Goal: Task Accomplishment & Management: Manage account settings

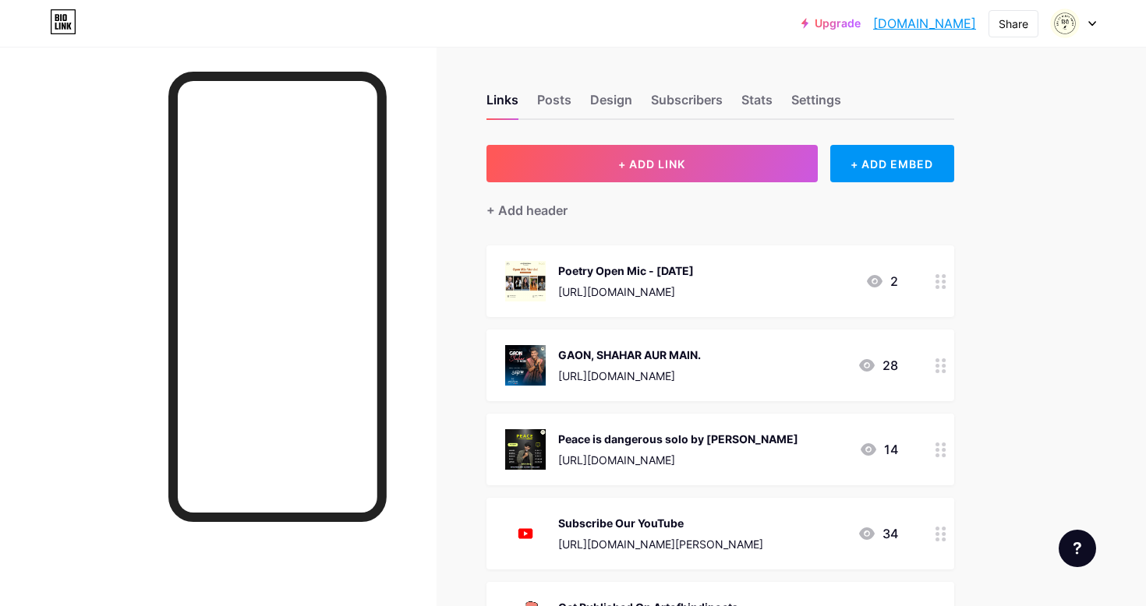
scroll to position [51, 0]
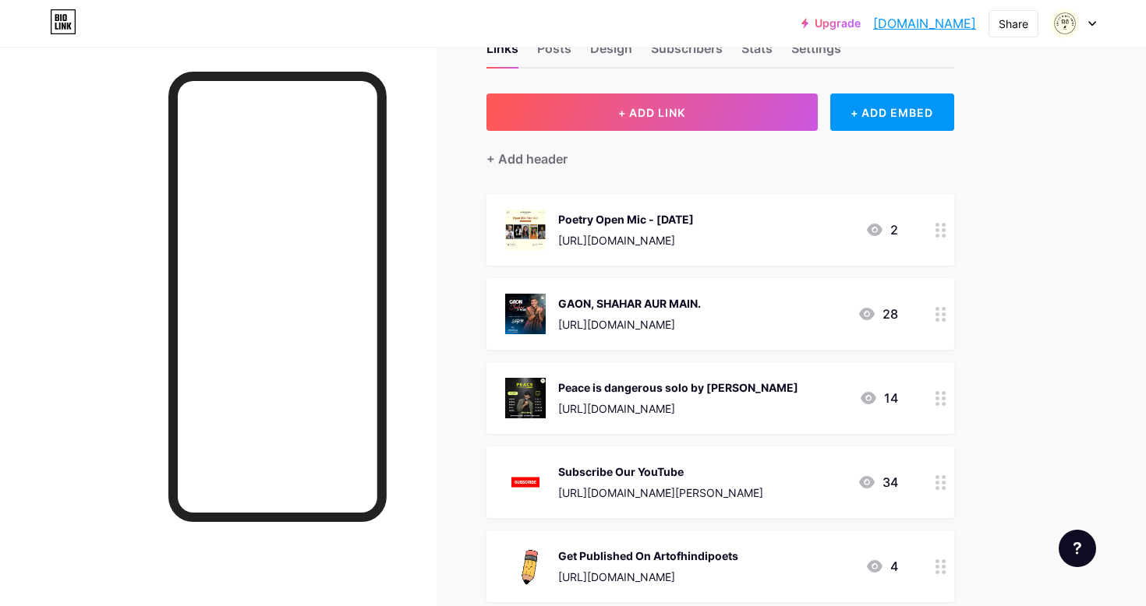
click at [928, 229] on div at bounding box center [941, 230] width 27 height 72
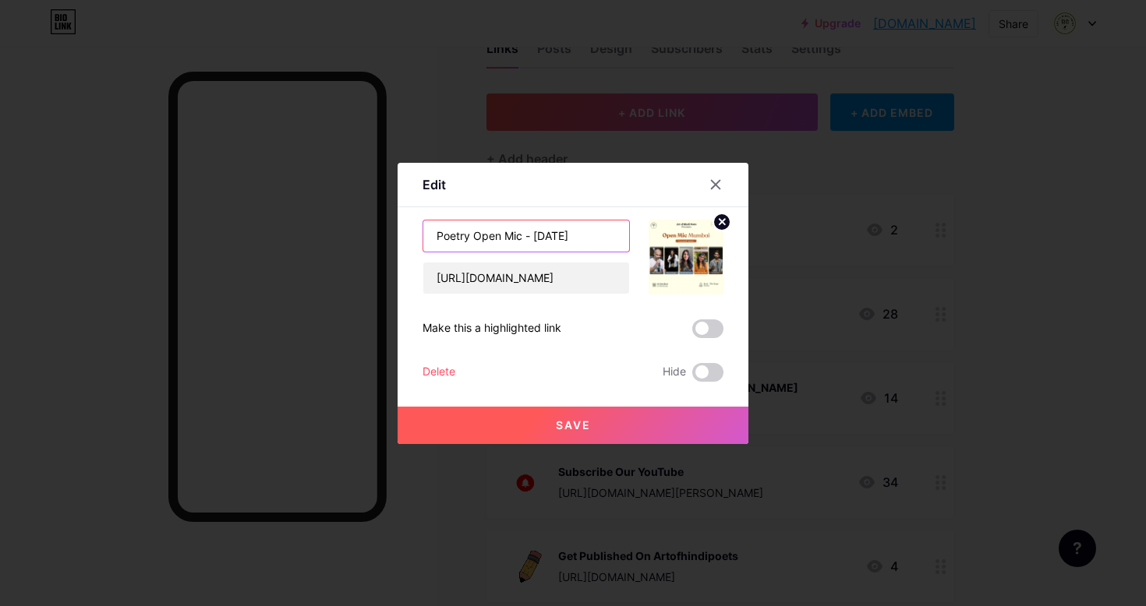
click at [568, 234] on input "Poetry Open Mic - [DATE]" at bounding box center [526, 236] width 206 height 31
click at [525, 272] on input "[URL][DOMAIN_NAME]" at bounding box center [526, 278] width 206 height 31
paste input "[DOMAIN_NAME][URL]"
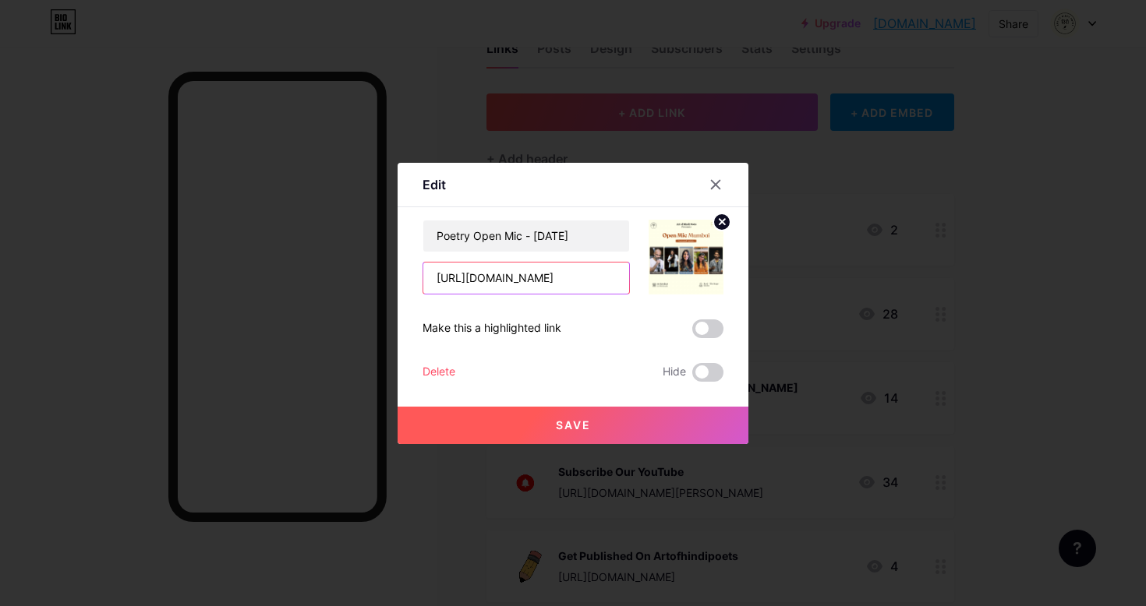
scroll to position [0, 23]
type input "[URL][DOMAIN_NAME]"
click at [569, 430] on span "Save" at bounding box center [573, 425] width 35 height 13
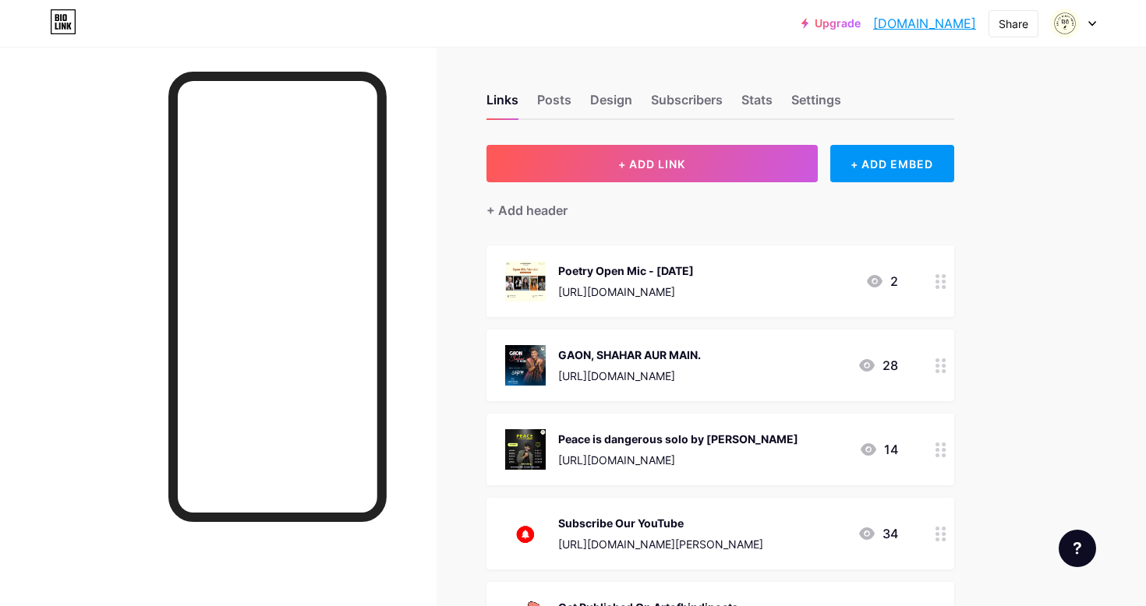
click at [881, 279] on icon at bounding box center [875, 281] width 16 height 12
click at [723, 211] on div "Content YouTube Play YouTube video without leaving your page. ADD Vimeo Play Vi…" at bounding box center [573, 294] width 301 height 175
click at [723, 216] on circle at bounding box center [721, 222] width 17 height 17
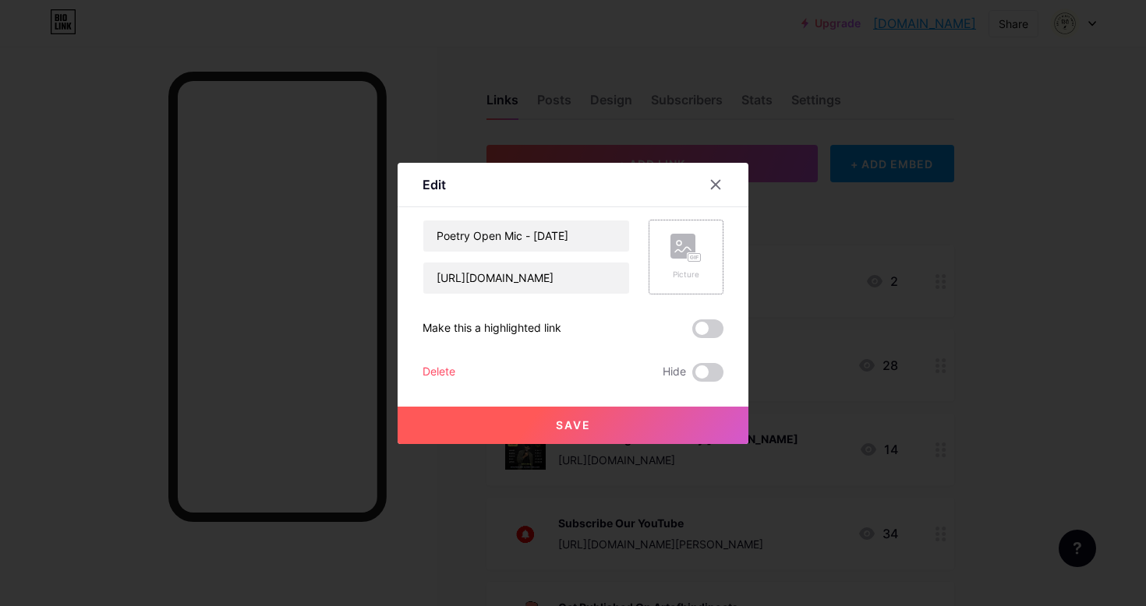
click at [702, 253] on div "Picture" at bounding box center [686, 257] width 75 height 75
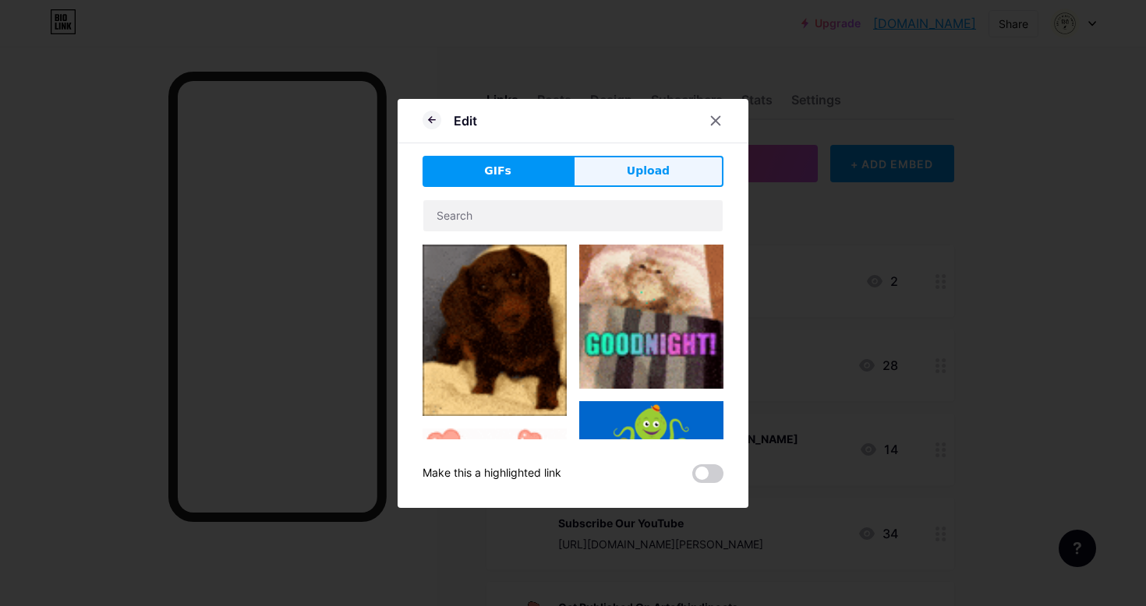
click at [632, 174] on span "Upload" at bounding box center [648, 171] width 43 height 16
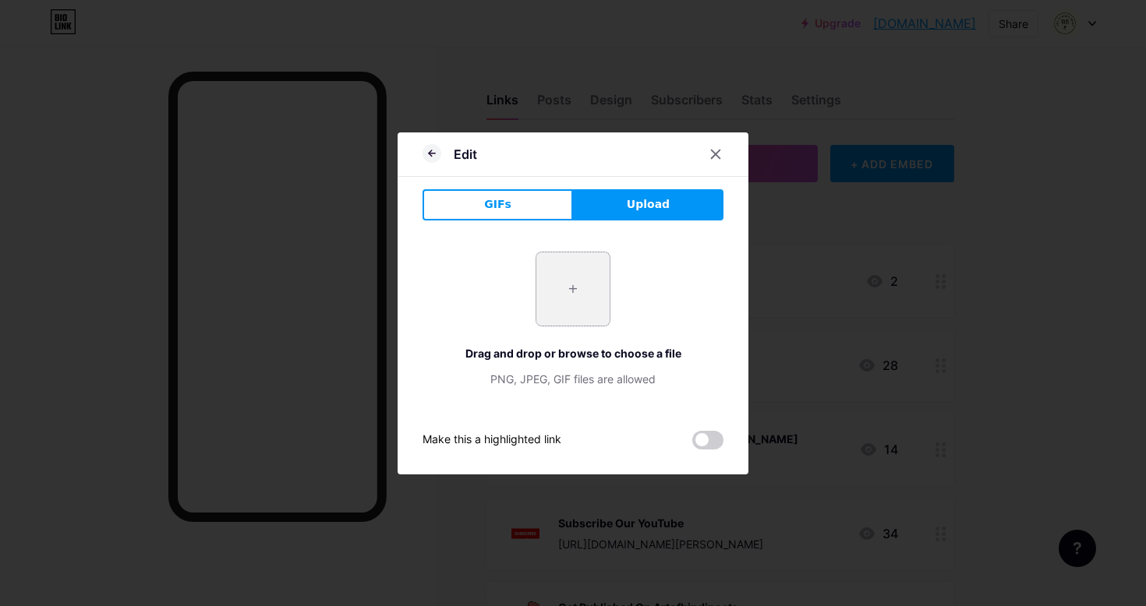
click at [567, 300] on input "file" at bounding box center [572, 289] width 73 height 73
type input "C:\fakepath\Open Mic AOHP 27th.png"
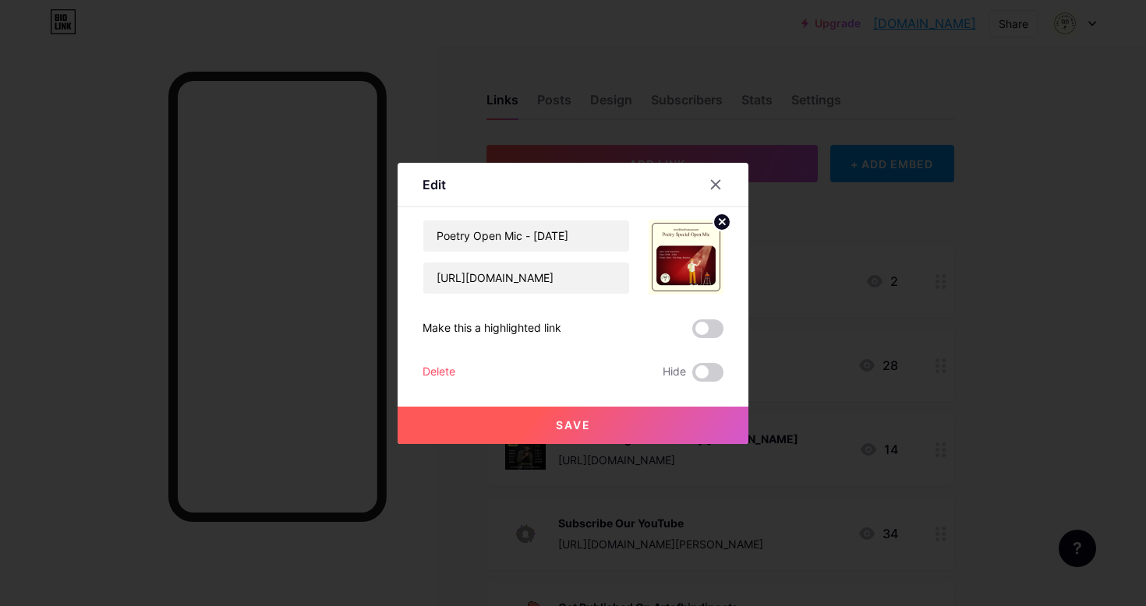
click at [507, 295] on div "Poetry Open Mic - [DATE] [URL][DOMAIN_NAME] Make this a highlighted link Delete…" at bounding box center [573, 301] width 301 height 162
click at [512, 290] on input "[URL][DOMAIN_NAME]" at bounding box center [526, 278] width 206 height 31
paste input "[URL][DOMAIN_NAME]"
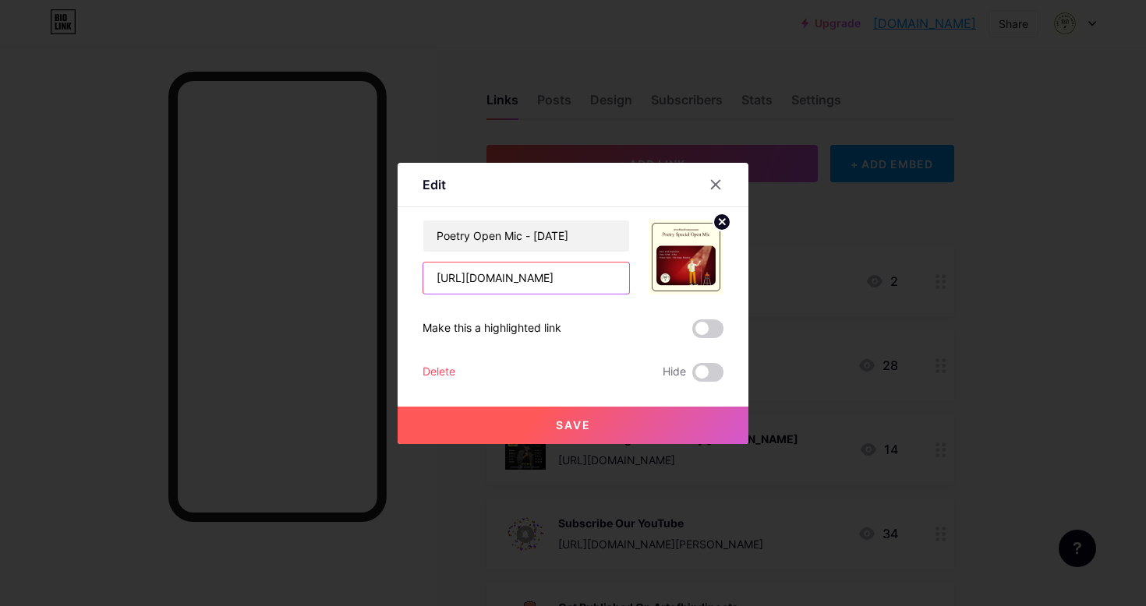
scroll to position [0, 30]
type input "[URL][DOMAIN_NAME]"
click at [627, 191] on div "Edit" at bounding box center [573, 189] width 351 height 37
click at [711, 328] on span at bounding box center [707, 329] width 31 height 19
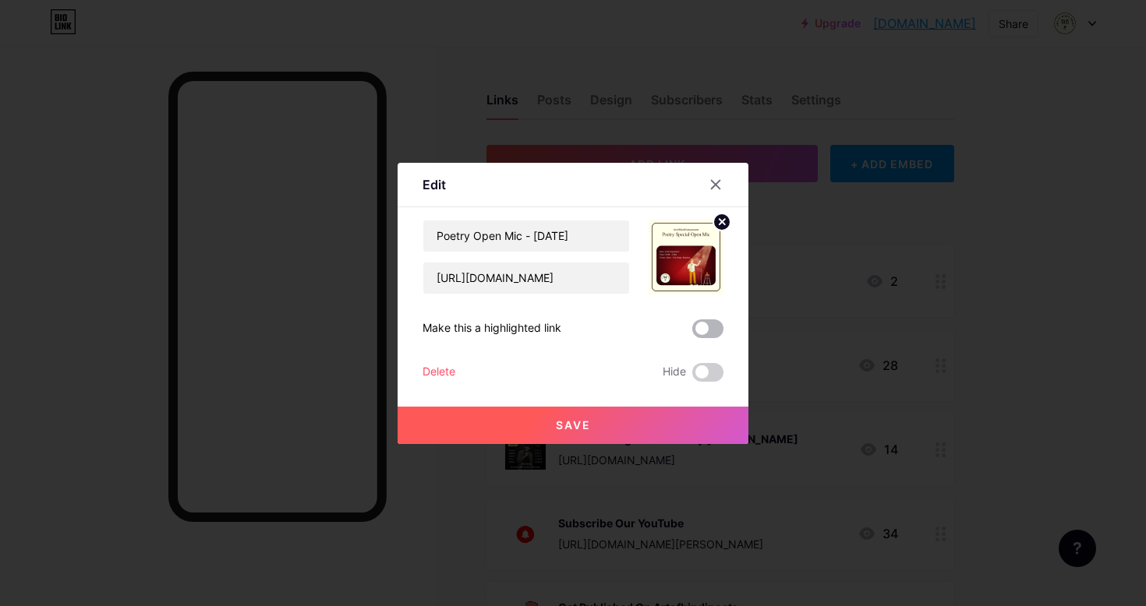
click at [692, 333] on input "checkbox" at bounding box center [692, 333] width 0 height 0
click at [584, 426] on span "Save" at bounding box center [573, 425] width 35 height 13
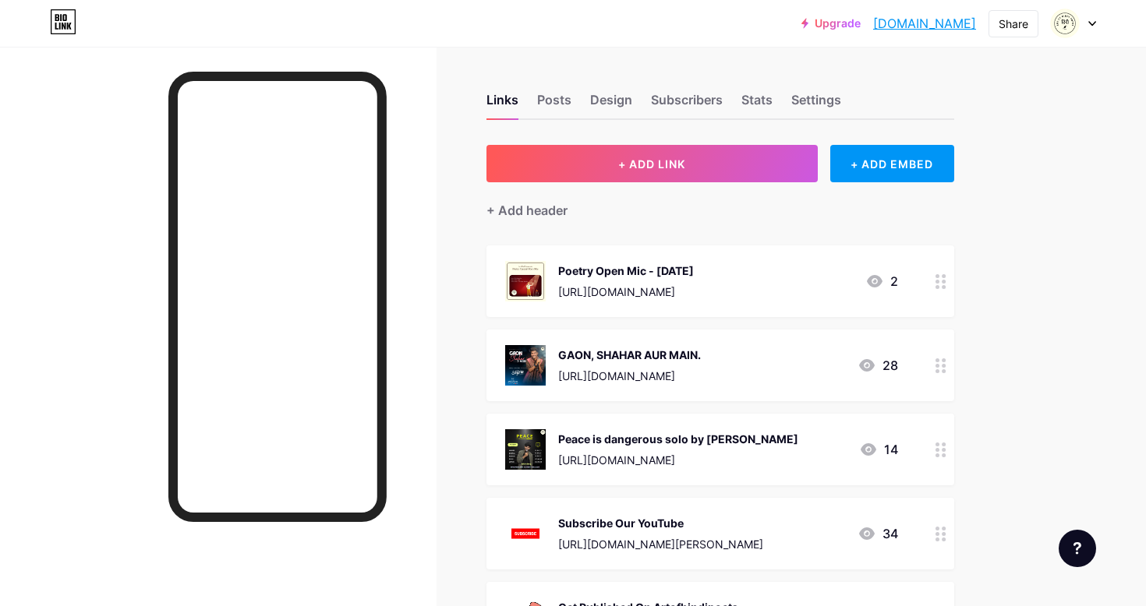
click at [694, 272] on div "Poetry Open Mic - [DATE]" at bounding box center [626, 271] width 136 height 16
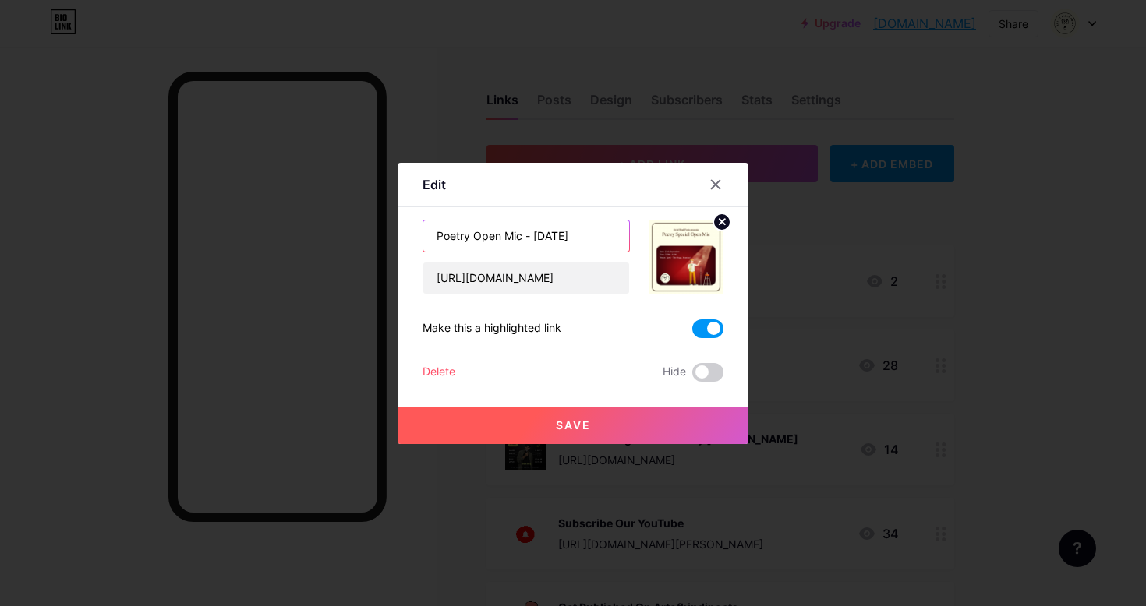
click at [611, 238] on input "Poetry Open Mic - [DATE]" at bounding box center [526, 236] width 206 height 31
type input "Poetry Open Mic - [DATE]"
click at [594, 429] on button "Save" at bounding box center [573, 425] width 351 height 37
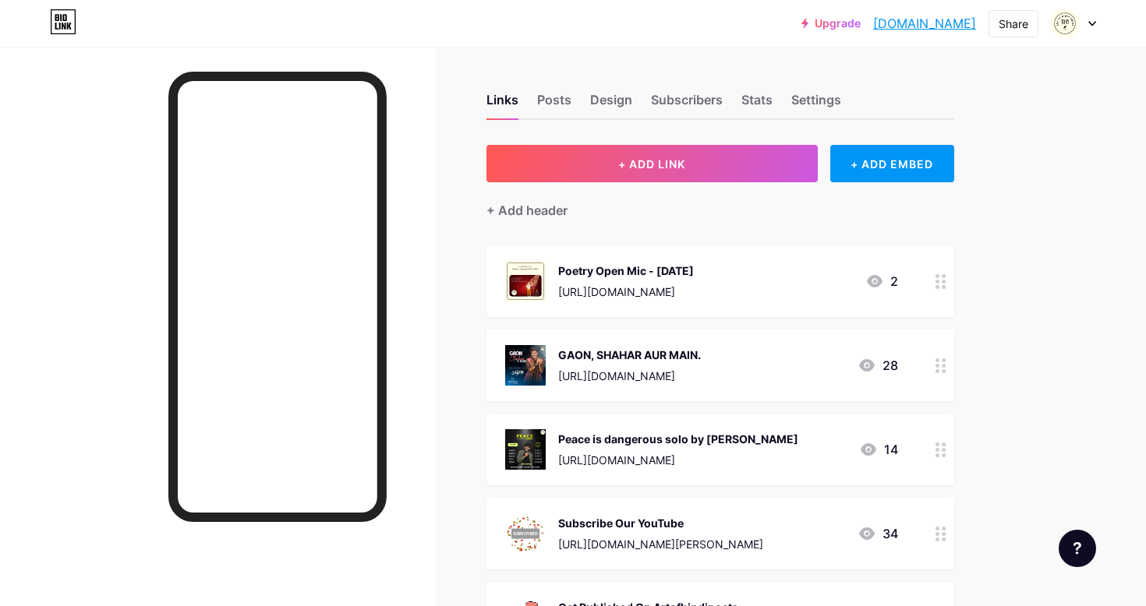
click at [907, 20] on link "[DOMAIN_NAME]" at bounding box center [924, 23] width 103 height 19
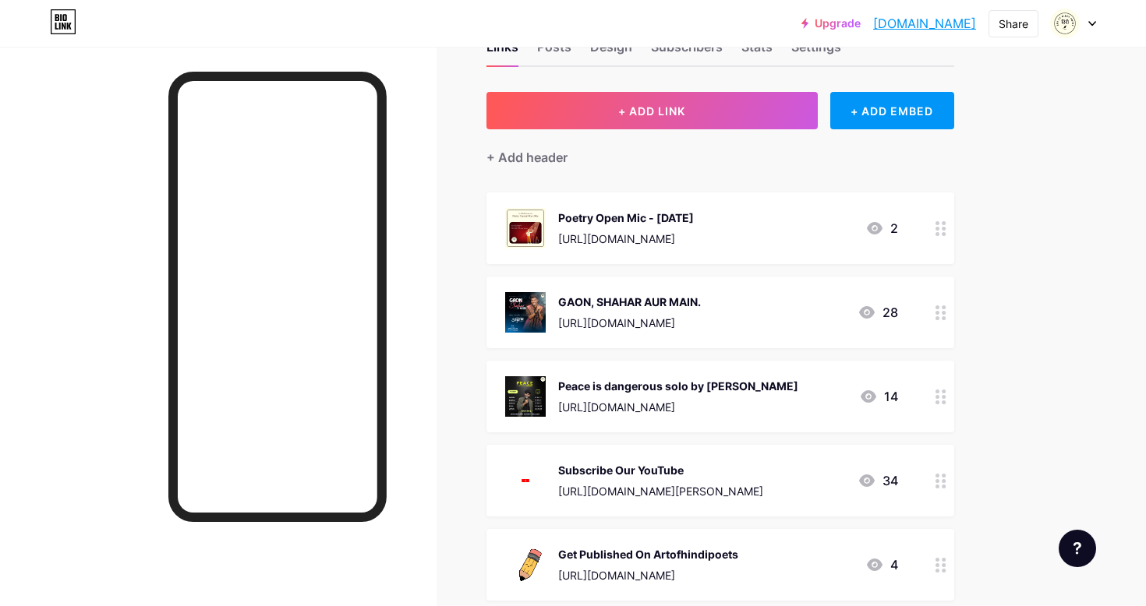
scroll to position [57, 0]
